Goal: Check status

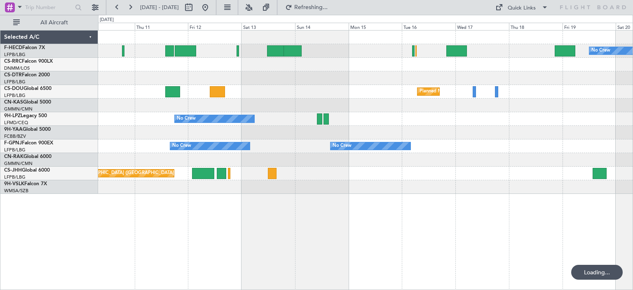
click at [120, 114] on div "No Crew Planned Maint [GEOGRAPHIC_DATA] ([GEOGRAPHIC_DATA]) Planned Maint [GEOG…" at bounding box center [365, 125] width 534 height 190
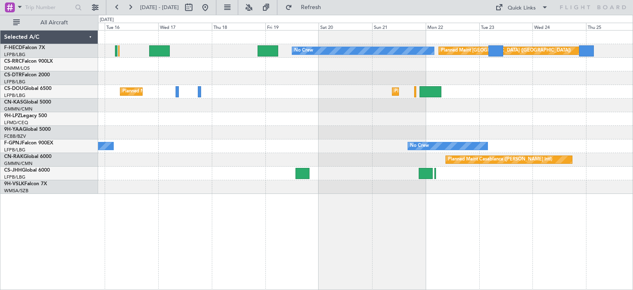
click at [138, 154] on div "No Crew Planned Maint [GEOGRAPHIC_DATA] ([GEOGRAPHIC_DATA]) Planned Maint [GEOG…" at bounding box center [365, 111] width 534 height 163
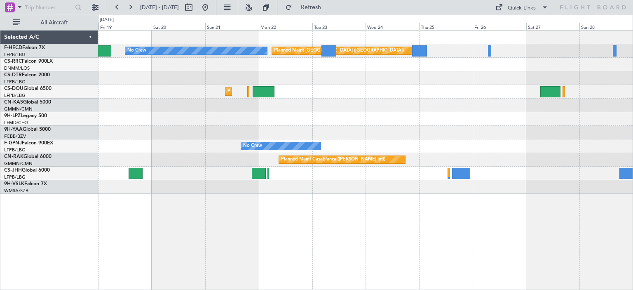
click at [250, 133] on div "No Crew Planned Maint [GEOGRAPHIC_DATA] ([GEOGRAPHIC_DATA]) Planned Maint [GEOG…" at bounding box center [365, 111] width 534 height 163
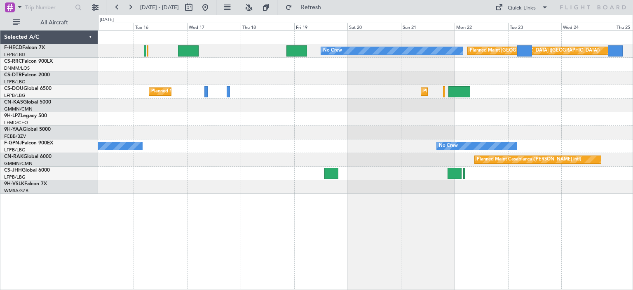
click at [403, 132] on div "No Crew Planned Maint [GEOGRAPHIC_DATA] ([GEOGRAPHIC_DATA]) Planned Maint [GEOG…" at bounding box center [365, 111] width 534 height 163
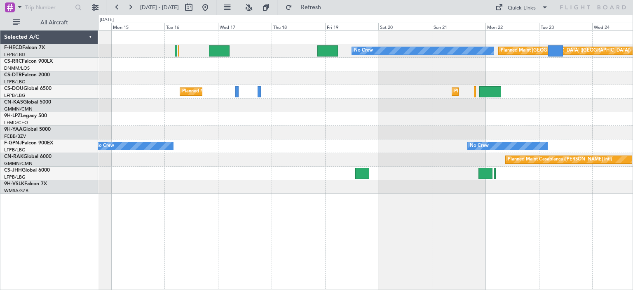
click at [322, 136] on div "No Crew Planned Maint [GEOGRAPHIC_DATA] ([GEOGRAPHIC_DATA]) Planned Maint [GEOG…" at bounding box center [365, 111] width 534 height 163
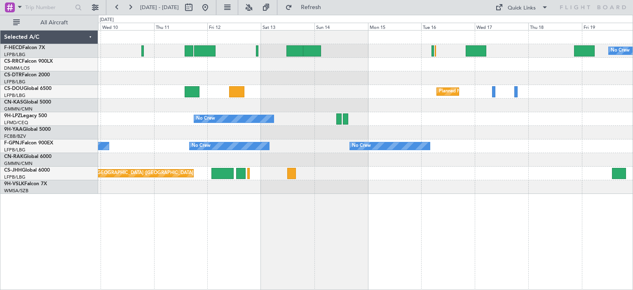
click at [499, 152] on div "No Crew Planned Maint [GEOGRAPHIC_DATA] ([GEOGRAPHIC_DATA]) Planned Maint [GEOG…" at bounding box center [365, 111] width 534 height 163
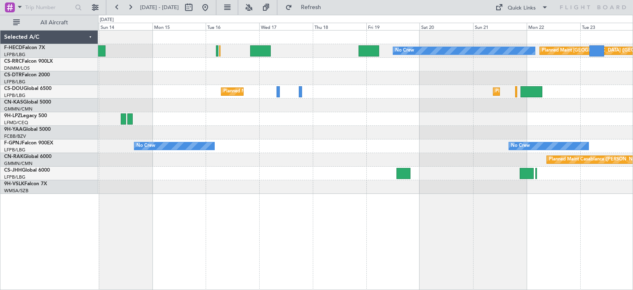
click at [296, 128] on div "No Crew Planned Maint [GEOGRAPHIC_DATA] ([GEOGRAPHIC_DATA]) Planned Maint [GEOG…" at bounding box center [365, 111] width 534 height 163
click at [442, 141] on div "Planned Maint [GEOGRAPHIC_DATA] ([GEOGRAPHIC_DATA]) No Crew Planned Maint [GEOG…" at bounding box center [365, 111] width 534 height 163
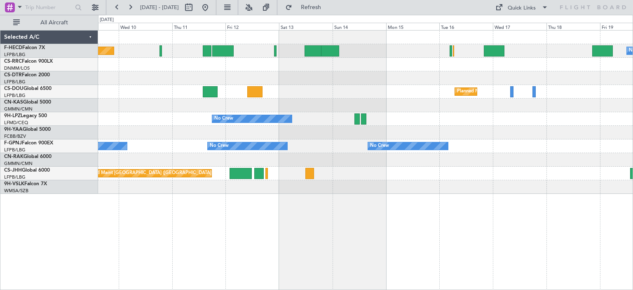
click at [327, 108] on div "Planned Maint [GEOGRAPHIC_DATA] ([GEOGRAPHIC_DATA]) No Crew Planned Maint [GEOG…" at bounding box center [365, 111] width 534 height 163
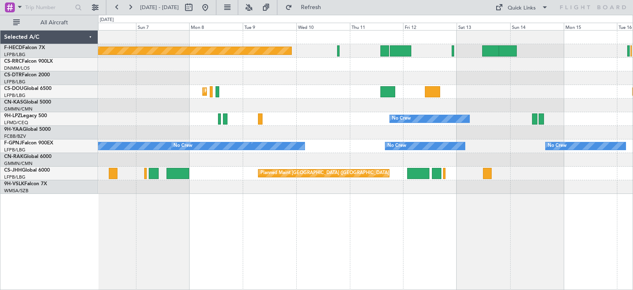
click at [499, 108] on div at bounding box center [365, 105] width 534 height 14
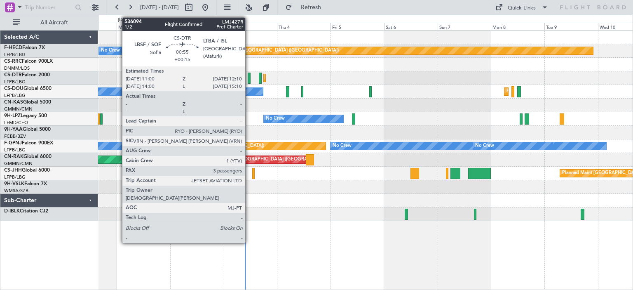
click at [249, 80] on div at bounding box center [249, 77] width 3 height 11
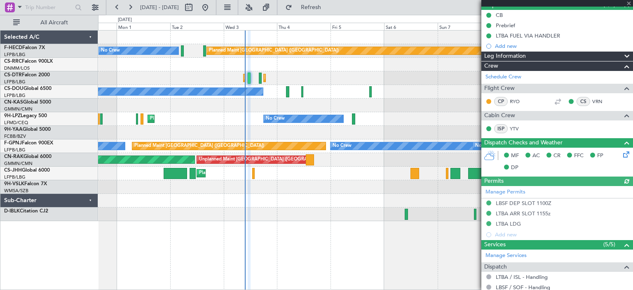
scroll to position [165, 0]
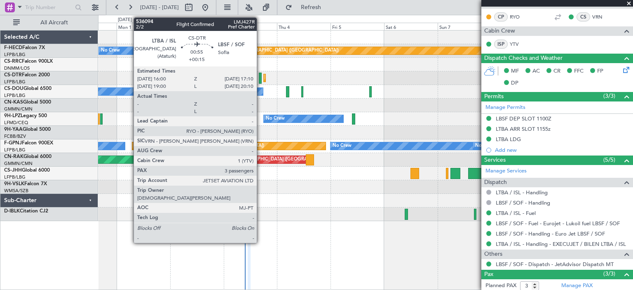
click at [260, 79] on div at bounding box center [260, 77] width 3 height 11
